Goal: Task Accomplishment & Management: Complete application form

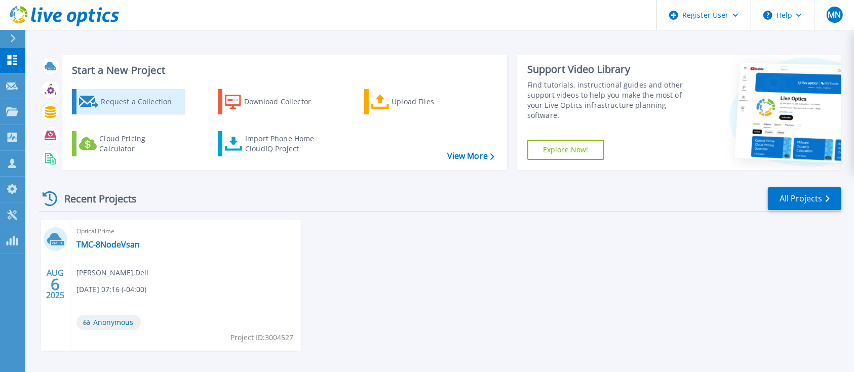
click at [118, 99] on div "Request a Collection" at bounding box center [141, 102] width 81 height 20
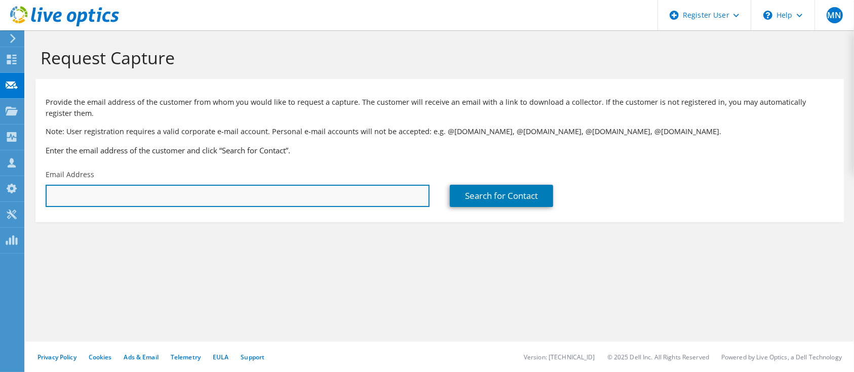
click at [178, 197] on input "text" at bounding box center [238, 196] width 384 height 22
paste input "[EMAIL_ADDRESS][PERSON_NAME][DOMAIN_NAME]"
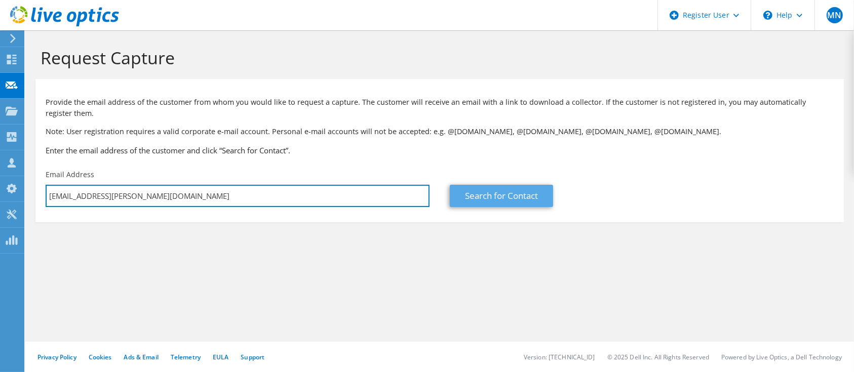
type input "[EMAIL_ADDRESS][PERSON_NAME][DOMAIN_NAME]"
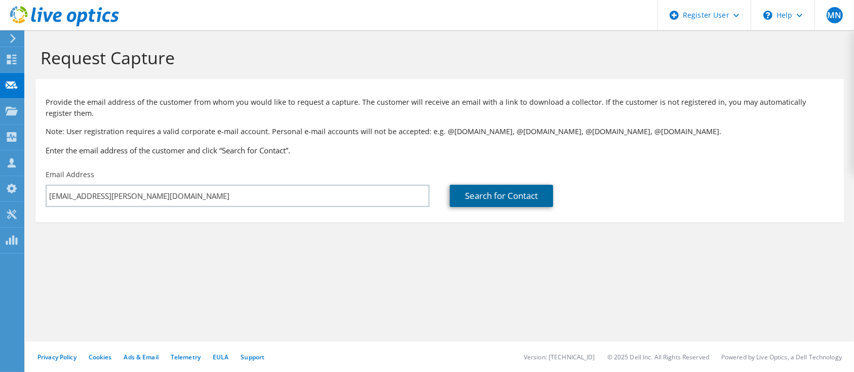
click at [478, 194] on link "Search for Contact" at bounding box center [501, 196] width 103 height 22
type input "GLENMARK LIFE SCIENCES LIMITED"
type input "Yogesh B"
type input "[GEOGRAPHIC_DATA]"
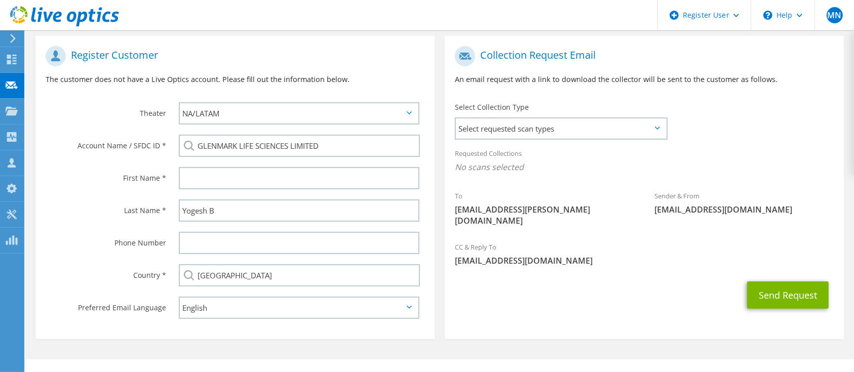
scroll to position [214, 0]
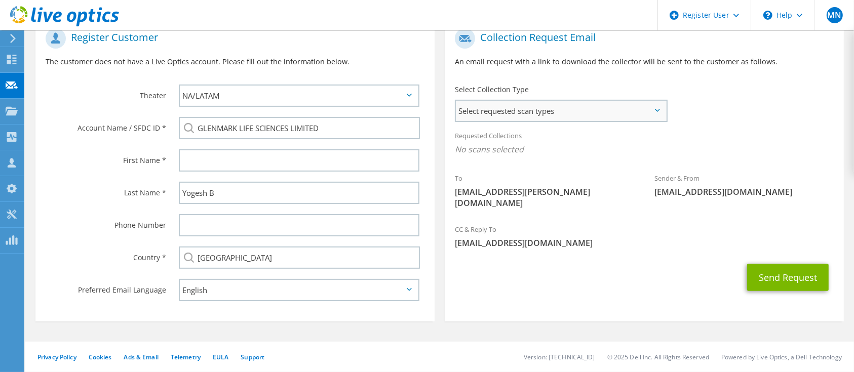
click at [524, 103] on span "Select requested scan types" at bounding box center [561, 111] width 210 height 20
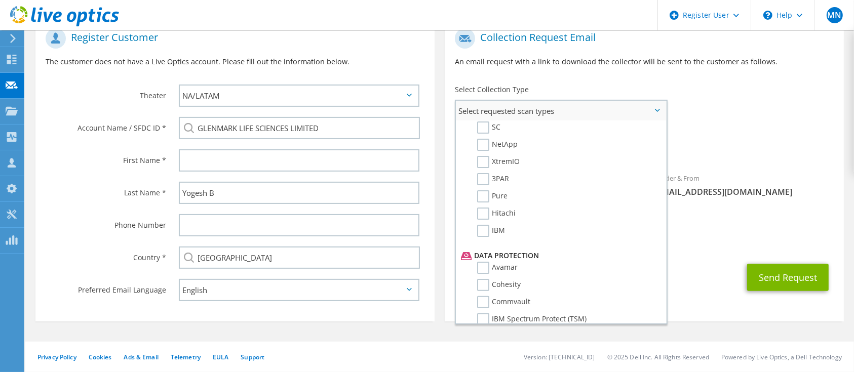
scroll to position [439, 0]
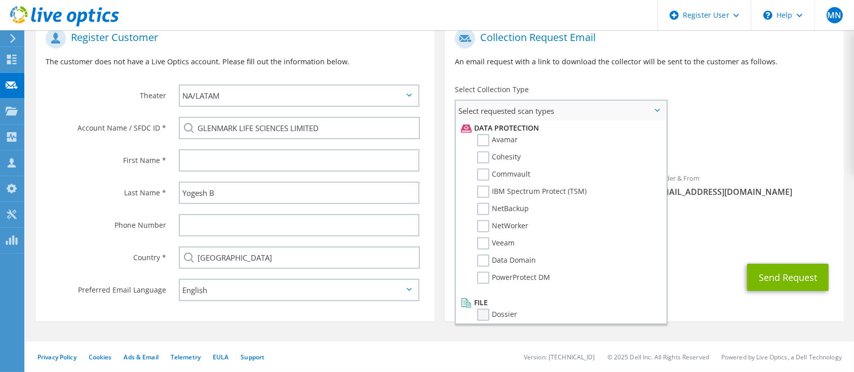
click at [510, 309] on label "Dossier" at bounding box center [497, 315] width 40 height 12
click at [0, 0] on input "Dossier" at bounding box center [0, 0] width 0 height 0
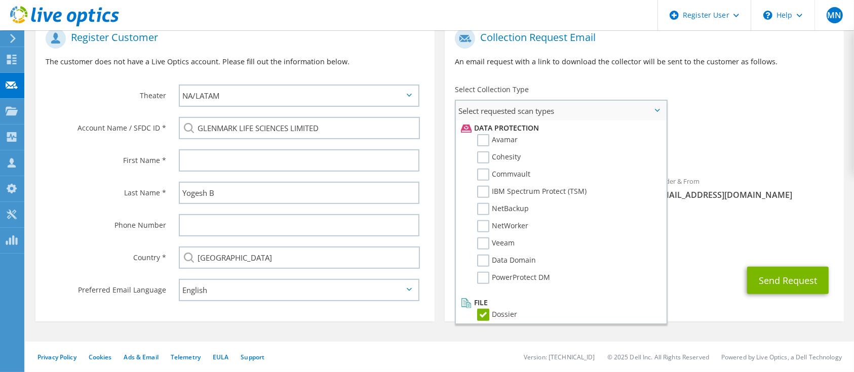
scroll to position [0, 0]
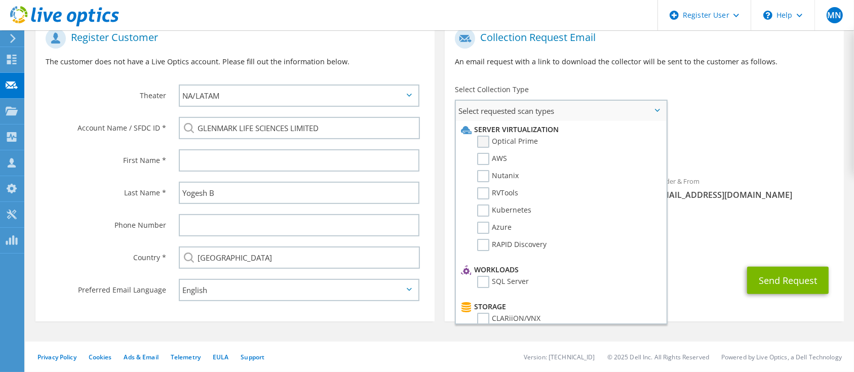
click at [482, 144] on label "Optical Prime" at bounding box center [507, 142] width 61 height 12
click at [0, 0] on input "Optical Prime" at bounding box center [0, 0] width 0 height 0
click at [732, 115] on div "To [EMAIL_ADDRESS][PERSON_NAME][DOMAIN_NAME] Sender & From [EMAIL_ADDRESS][DOMA…" at bounding box center [644, 122] width 399 height 198
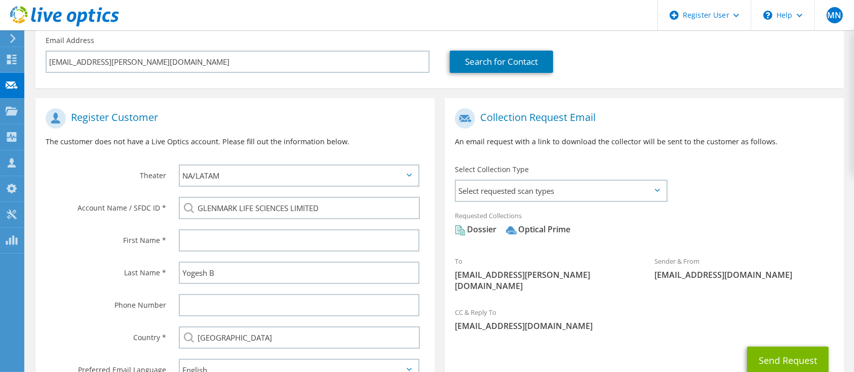
scroll to position [134, 0]
click at [574, 192] on span "Select requested scan types" at bounding box center [561, 191] width 210 height 20
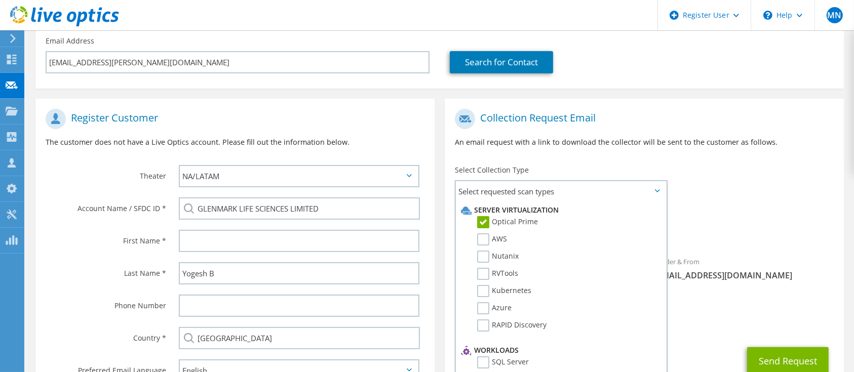
click at [597, 165] on div "Select Collection Type Select requested scan types Server Virtualization Optica…" at bounding box center [561, 182] width 213 height 35
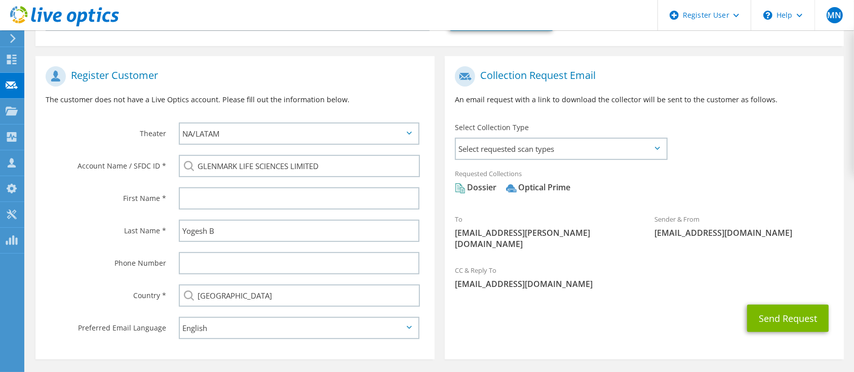
scroll to position [214, 0]
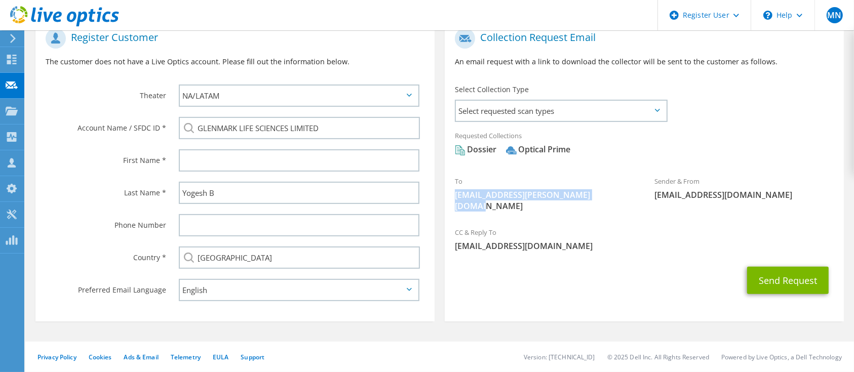
drag, startPoint x: 455, startPoint y: 193, endPoint x: 629, endPoint y: 203, distance: 173.9
click at [629, 203] on div "To [EMAIL_ADDRESS][PERSON_NAME][DOMAIN_NAME]" at bounding box center [544, 194] width 199 height 46
copy span "[EMAIL_ADDRESS][PERSON_NAME][DOMAIN_NAME]"
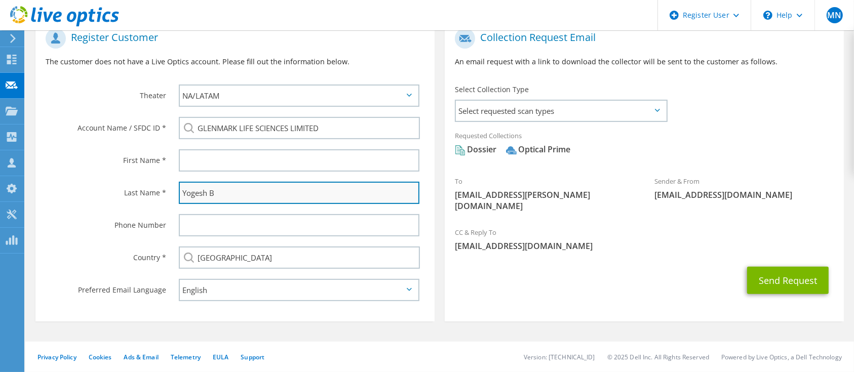
click at [230, 194] on input "Yogesh B" at bounding box center [299, 193] width 240 height 22
type input "Y"
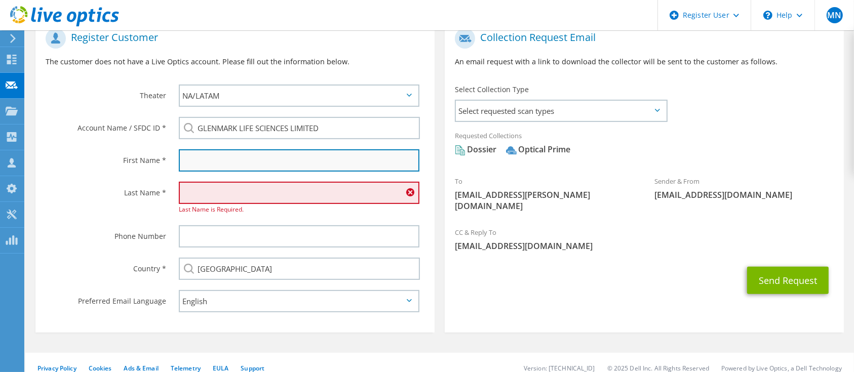
click at [223, 154] on input "text" at bounding box center [299, 160] width 240 height 22
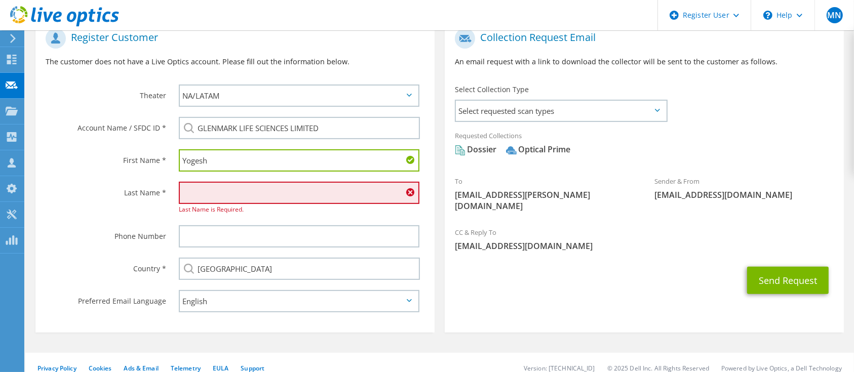
type input "Yogesh"
click at [274, 204] on input "text" at bounding box center [299, 193] width 240 height 22
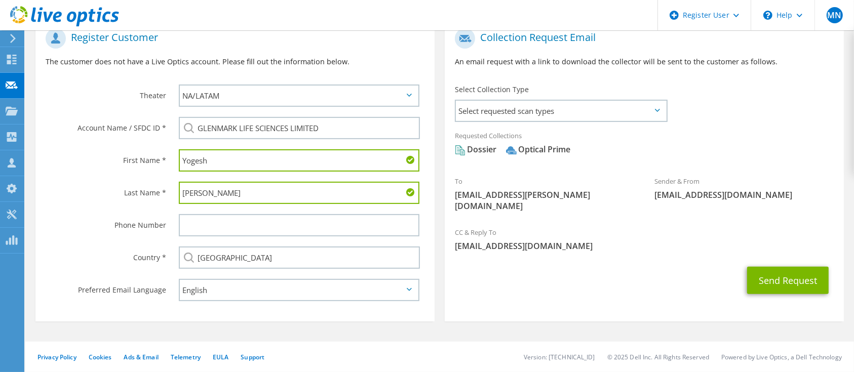
type input "[PERSON_NAME]"
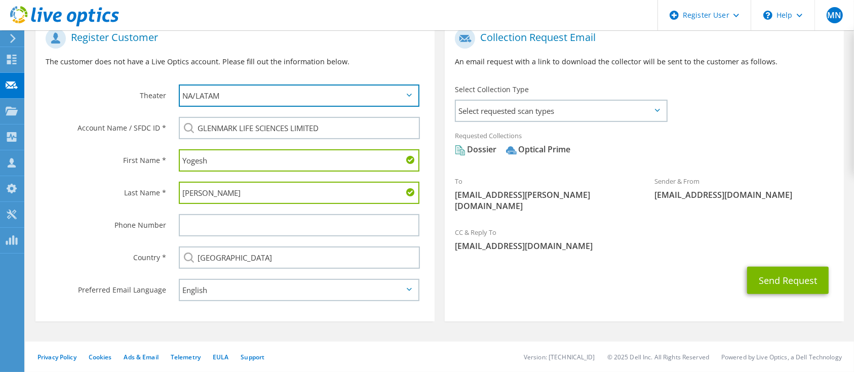
click at [314, 100] on select "APJ EMEA NA/LATAM" at bounding box center [299, 96] width 240 height 22
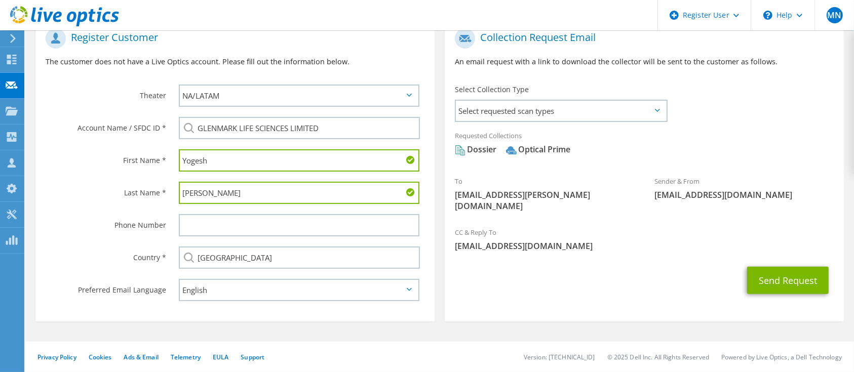
click at [373, 110] on div "APJ EMEA NA/LATAM" at bounding box center [302, 95] width 266 height 32
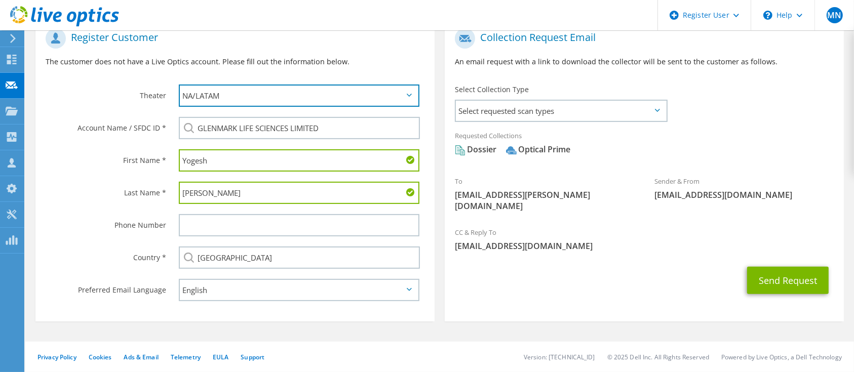
click at [372, 106] on select "APJ EMEA NA/LATAM" at bounding box center [299, 96] width 240 height 22
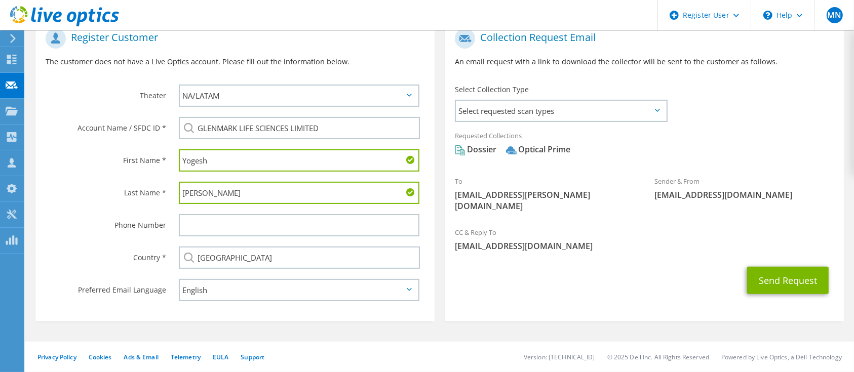
click at [397, 45] on h1 "Register Customer" at bounding box center [233, 38] width 374 height 20
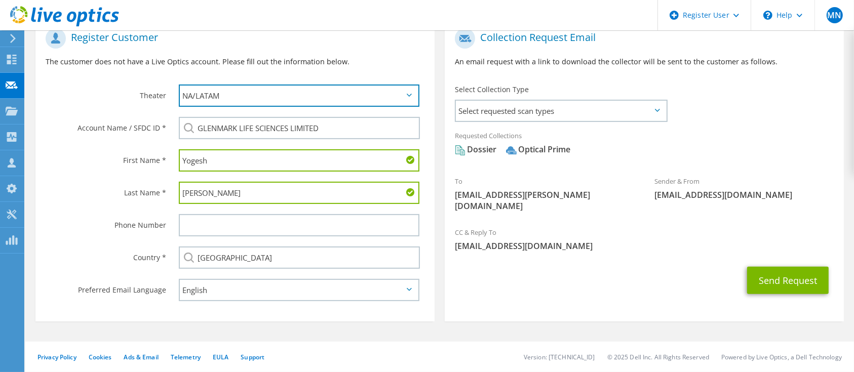
click at [288, 105] on select "APJ EMEA NA/LATAM" at bounding box center [299, 96] width 240 height 22
click at [179, 85] on select "APJ EMEA NA/LATAM" at bounding box center [299, 96] width 240 height 22
click at [278, 100] on select "APJ EMEA NA/LATAM" at bounding box center [299, 96] width 240 height 22
select select "1"
click at [179, 85] on select "APJ EMEA NA/LATAM" at bounding box center [299, 96] width 240 height 22
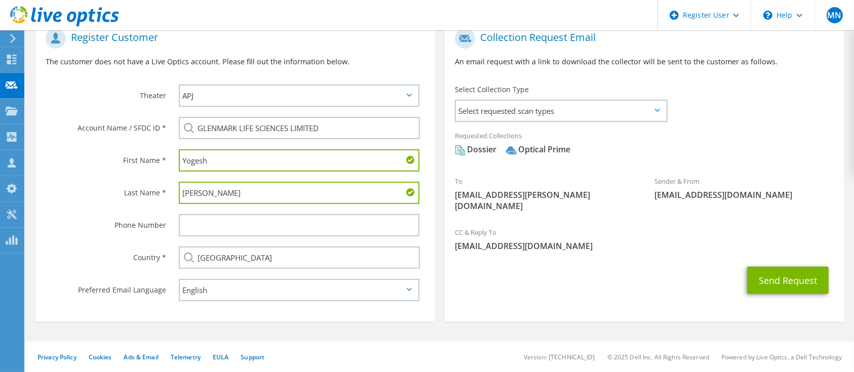
click at [306, 67] on div "Register Customer The customer does not have a Live Optics account. Please fill…" at bounding box center [234, 51] width 399 height 56
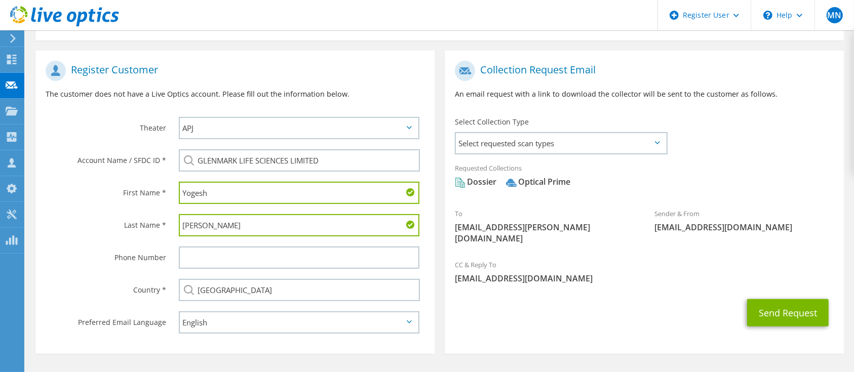
scroll to position [203, 0]
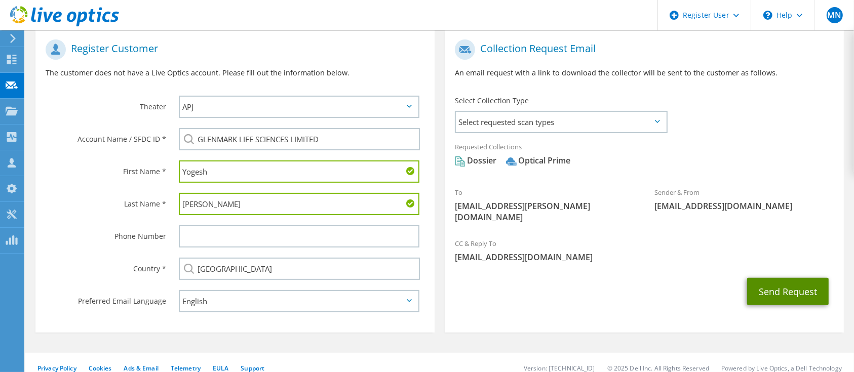
click at [755, 278] on button "Send Request" at bounding box center [788, 291] width 82 height 27
